Goal: Use online tool/utility: Utilize a website feature to perform a specific function

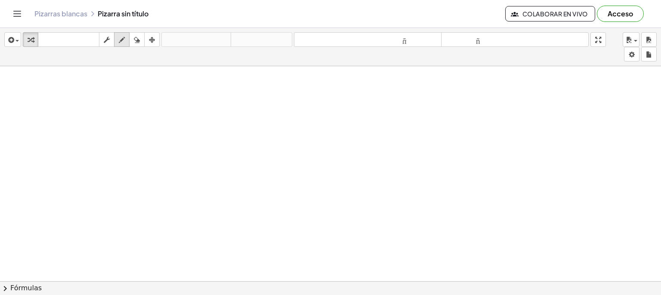
click at [125, 43] on icon "button" at bounding box center [122, 40] width 6 height 10
drag, startPoint x: 156, startPoint y: 109, endPoint x: 143, endPoint y: 121, distance: 17.7
click at [157, 124] on div at bounding box center [330, 281] width 661 height 430
drag, startPoint x: 142, startPoint y: 39, endPoint x: 179, endPoint y: 152, distance: 118.8
click at [144, 45] on button "borrar" at bounding box center [136, 39] width 15 height 15
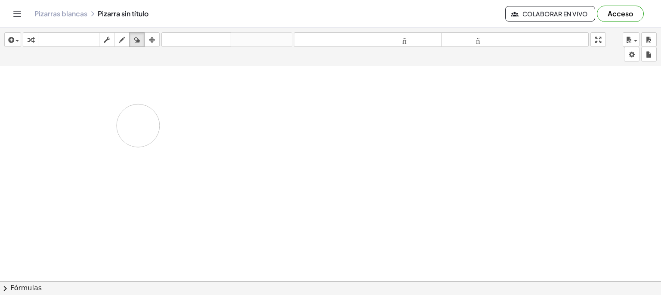
drag, startPoint x: 180, startPoint y: 155, endPoint x: 42, endPoint y: 64, distance: 165.4
click at [44, 94] on div at bounding box center [330, 281] width 661 height 430
click at [119, 36] on icon "button" at bounding box center [122, 40] width 6 height 10
drag, startPoint x: 124, startPoint y: 107, endPoint x: 126, endPoint y: 119, distance: 12.2
click at [126, 119] on div at bounding box center [330, 281] width 661 height 430
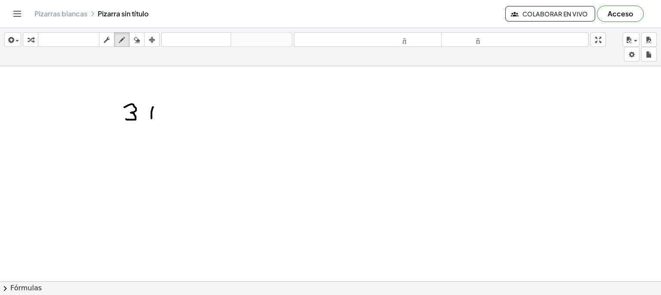
drag, startPoint x: 153, startPoint y: 107, endPoint x: 152, endPoint y: 119, distance: 12.5
click at [151, 120] on div at bounding box center [330, 281] width 661 height 430
drag, startPoint x: 151, startPoint y: 116, endPoint x: 161, endPoint y: 114, distance: 9.8
click at [160, 114] on div at bounding box center [330, 281] width 661 height 430
drag, startPoint x: 172, startPoint y: 105, endPoint x: 181, endPoint y: 117, distance: 14.8
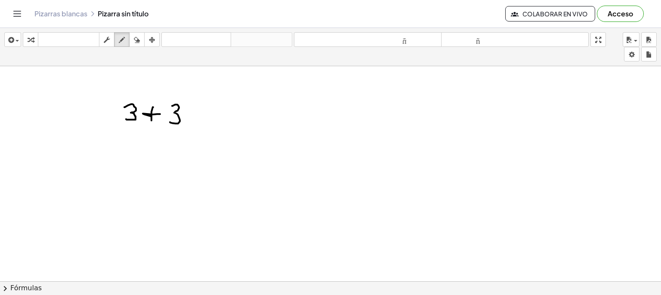
click at [175, 120] on div at bounding box center [330, 281] width 661 height 430
drag, startPoint x: 200, startPoint y: 110, endPoint x: 199, endPoint y: 115, distance: 5.3
click at [210, 111] on div at bounding box center [330, 281] width 661 height 430
click at [210, 118] on div at bounding box center [330, 281] width 661 height 430
drag, startPoint x: 231, startPoint y: 116, endPoint x: 244, endPoint y: 109, distance: 15.0
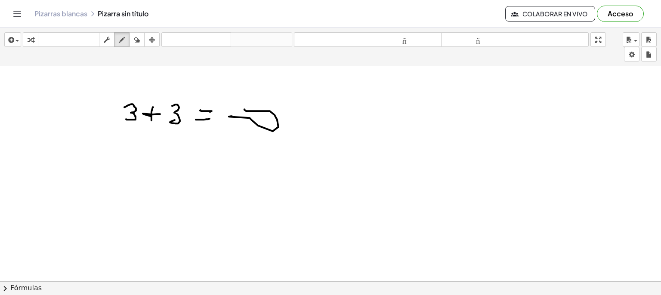
click at [244, 109] on div at bounding box center [330, 281] width 661 height 430
click at [141, 43] on div "button" at bounding box center [136, 39] width 11 height 10
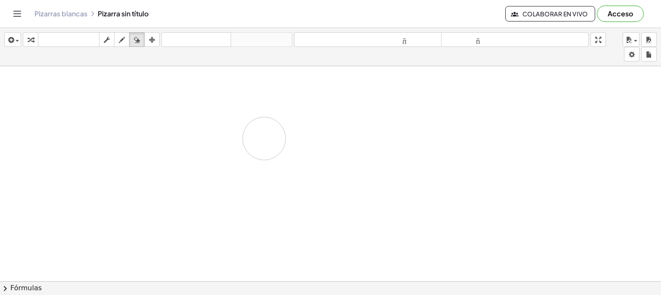
drag, startPoint x: 415, startPoint y: 213, endPoint x: 176, endPoint y: 99, distance: 265.0
click at [218, 126] on div at bounding box center [330, 281] width 661 height 430
click at [16, 42] on div "button" at bounding box center [12, 39] width 12 height 10
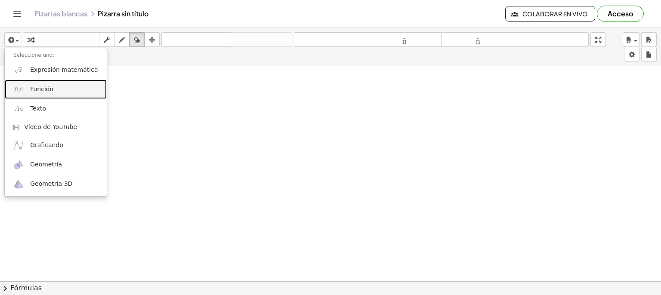
click at [46, 86] on font "Función" at bounding box center [41, 89] width 23 height 7
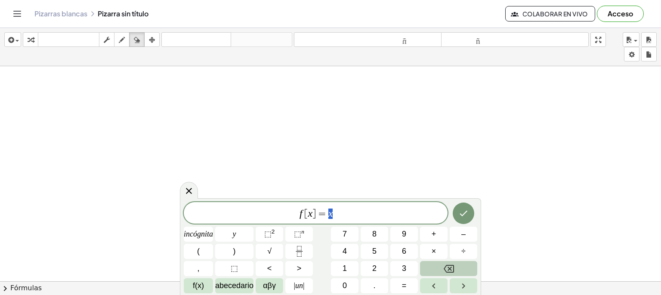
click at [437, 271] on button "Retroceso" at bounding box center [448, 268] width 57 height 15
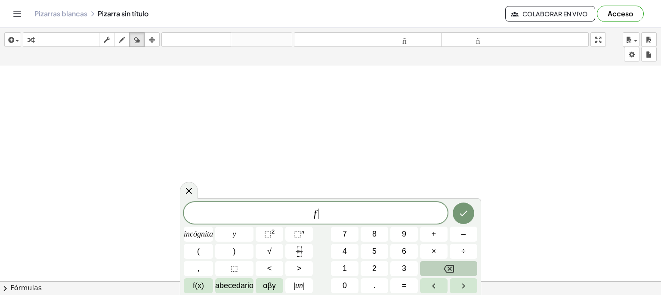
click at [437, 271] on button "Retroceso" at bounding box center [448, 268] width 57 height 15
click at [188, 196] on div at bounding box center [189, 190] width 18 height 17
